Goal: Task Accomplishment & Management: Manage account settings

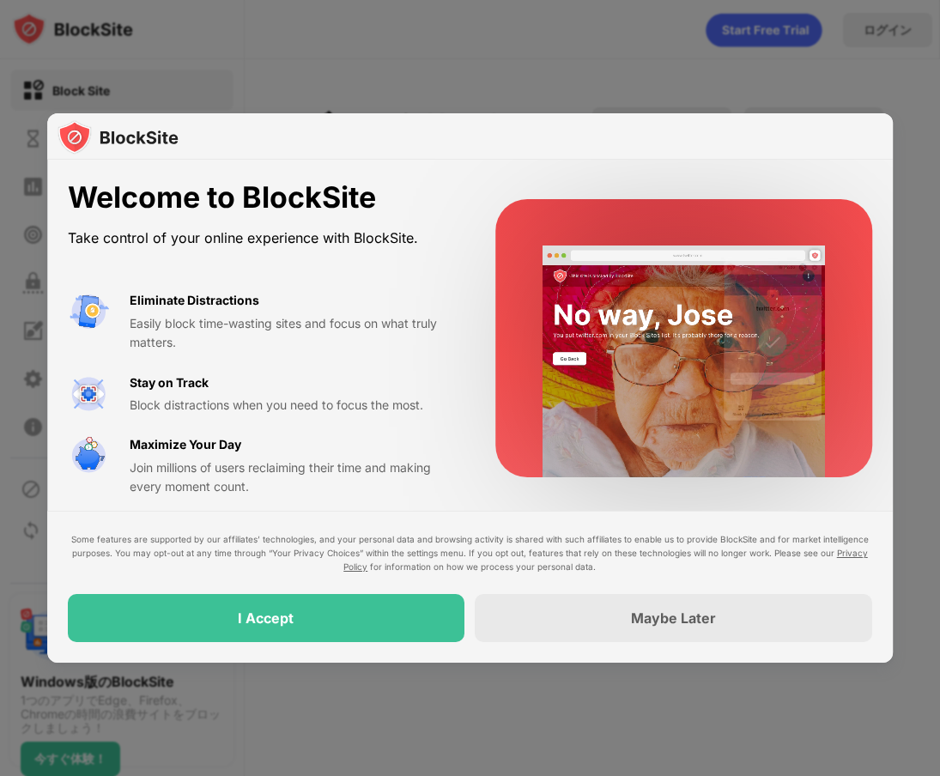
click at [450, 48] on div at bounding box center [470, 388] width 940 height 776
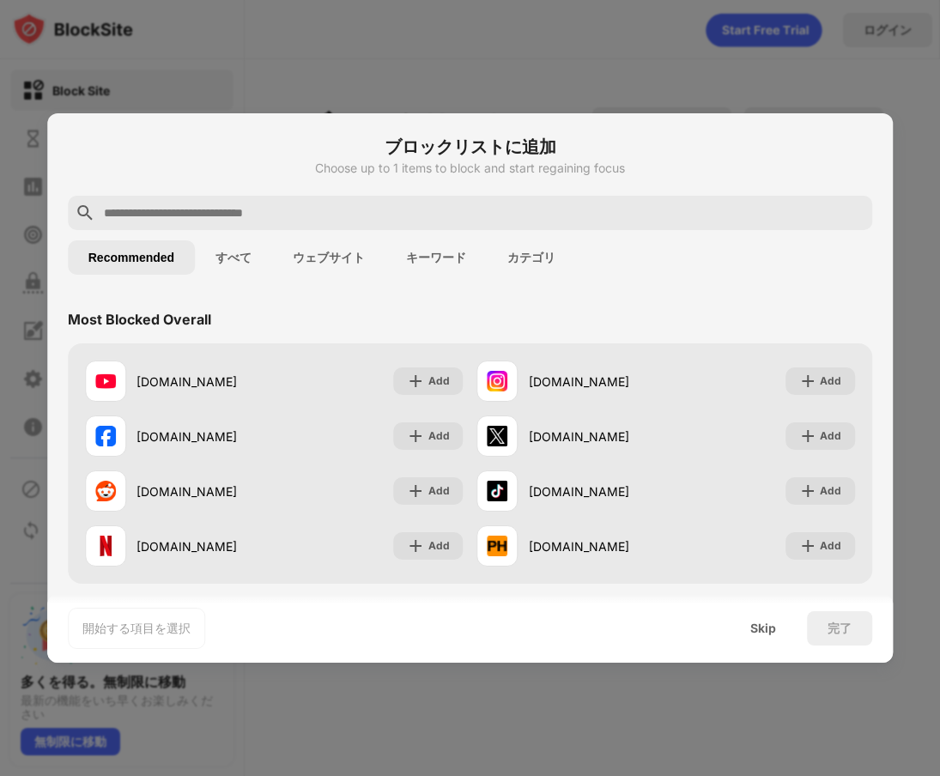
click at [517, 252] on button "カテゴリ" at bounding box center [531, 257] width 89 height 34
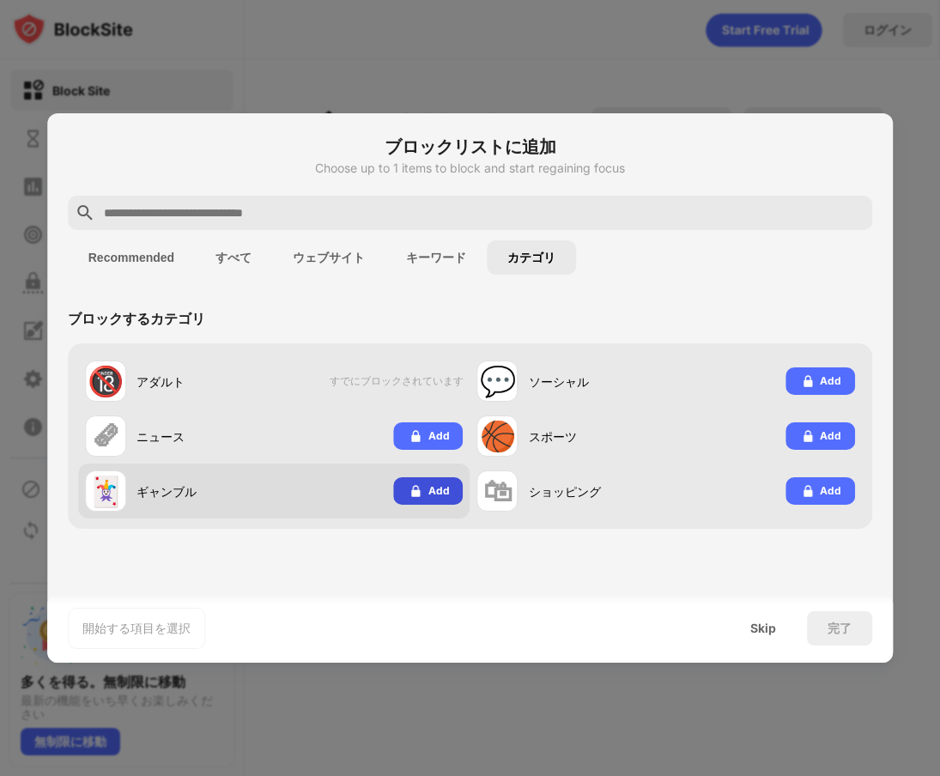
click at [433, 486] on div "Add" at bounding box center [438, 491] width 21 height 17
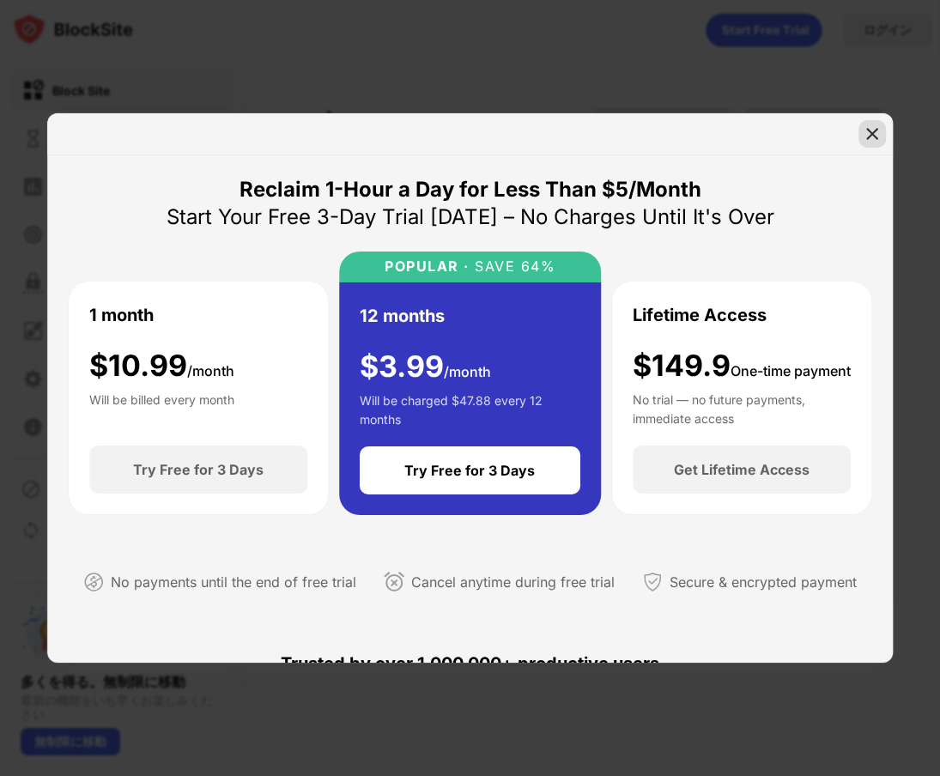
click at [873, 128] on img at bounding box center [872, 133] width 17 height 17
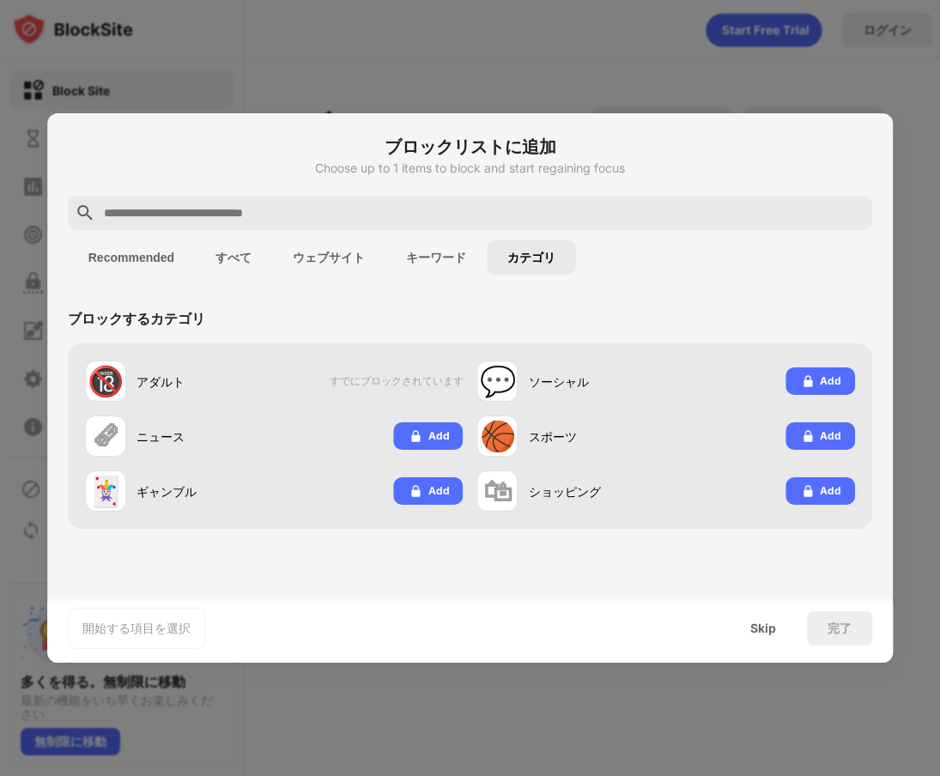
click at [446, 261] on button "キーワード" at bounding box center [436, 257] width 101 height 34
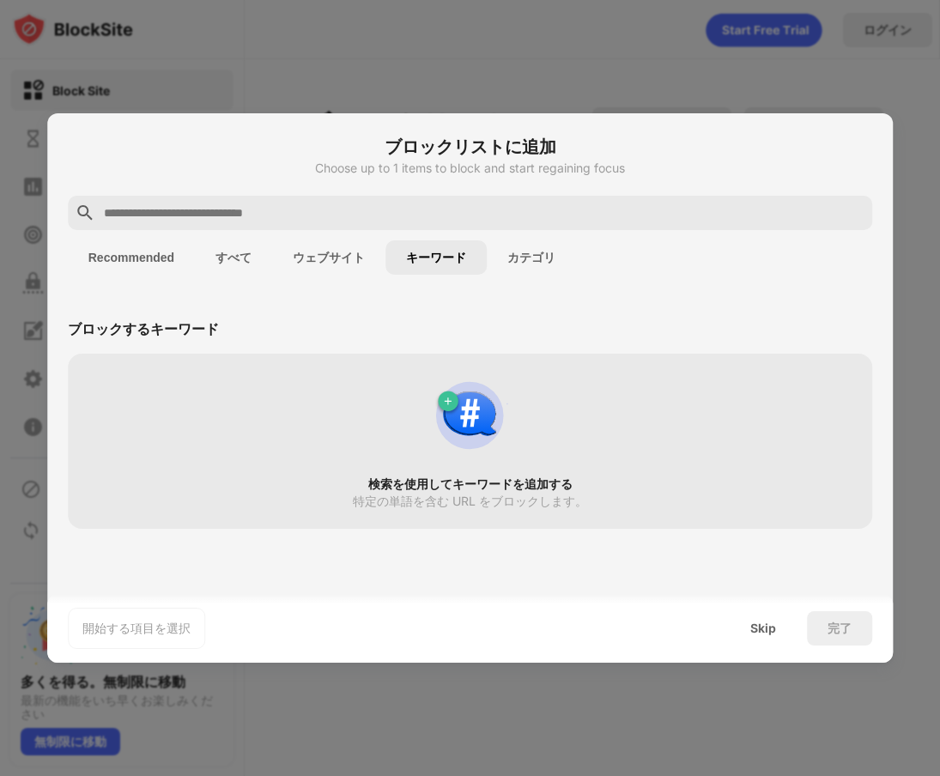
click at [323, 261] on button "ウェブサイト" at bounding box center [328, 257] width 113 height 34
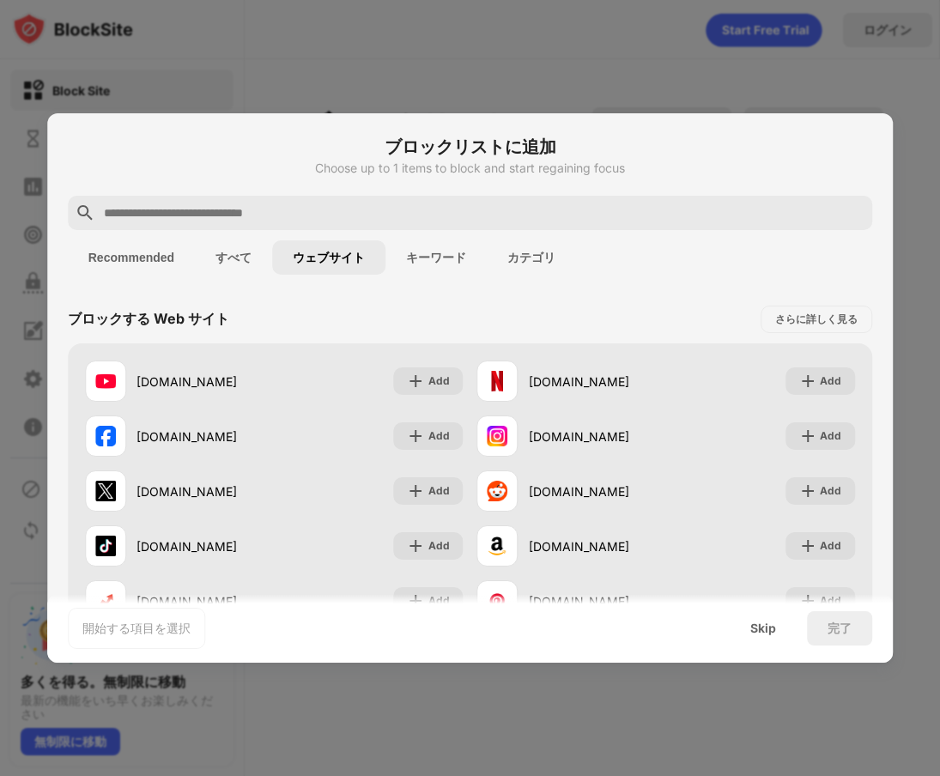
click at [244, 265] on button "すべて" at bounding box center [233, 257] width 77 height 34
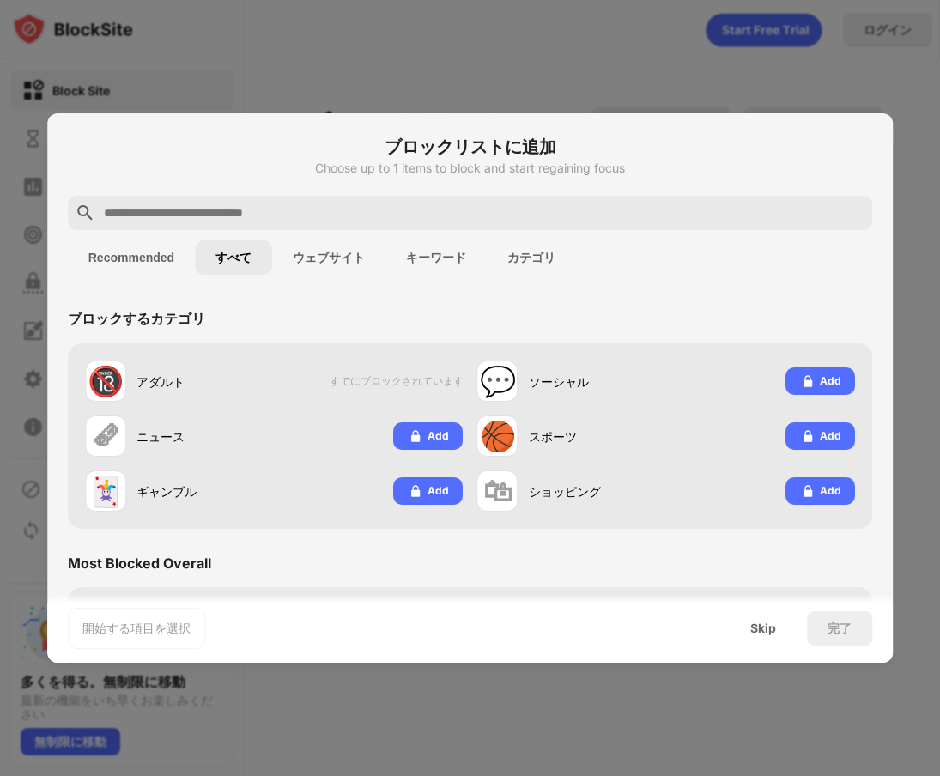
click at [122, 259] on button "Recommended" at bounding box center [131, 257] width 127 height 34
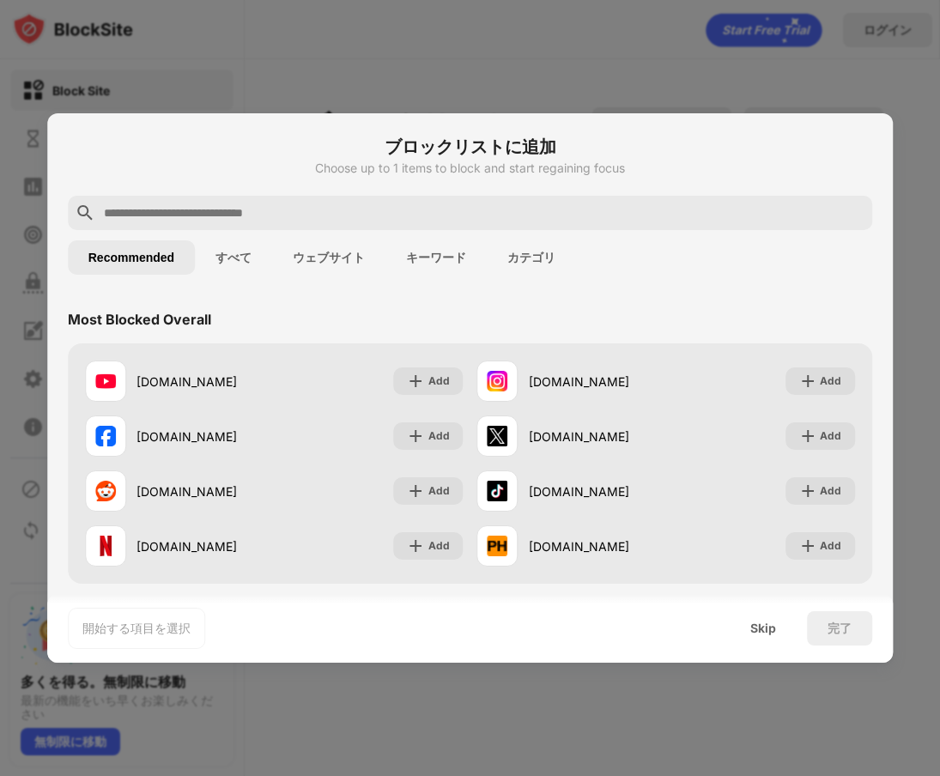
click at [835, 66] on div at bounding box center [470, 388] width 940 height 776
